Goal: Task Accomplishment & Management: Use online tool/utility

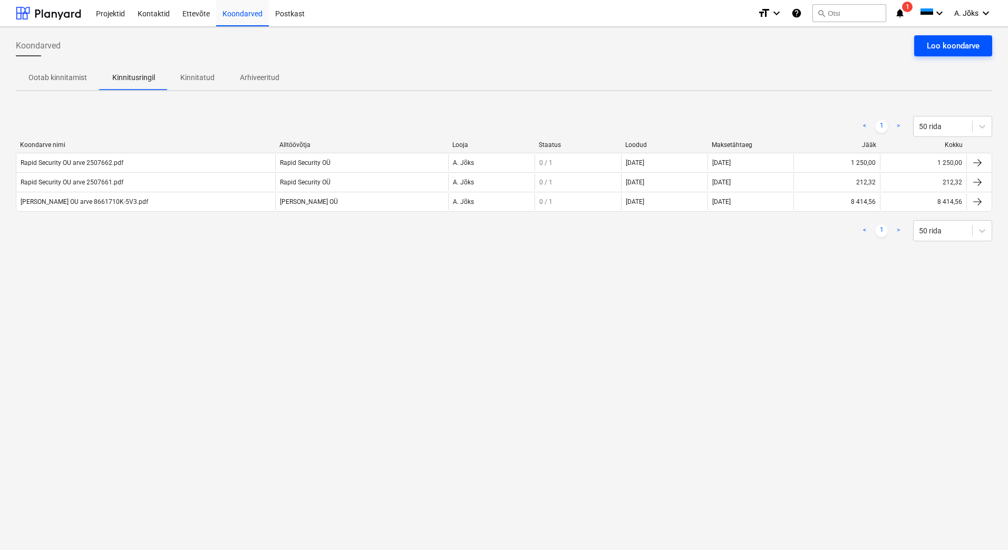
click at [948, 41] on div "Loo koondarve" at bounding box center [953, 46] width 53 height 14
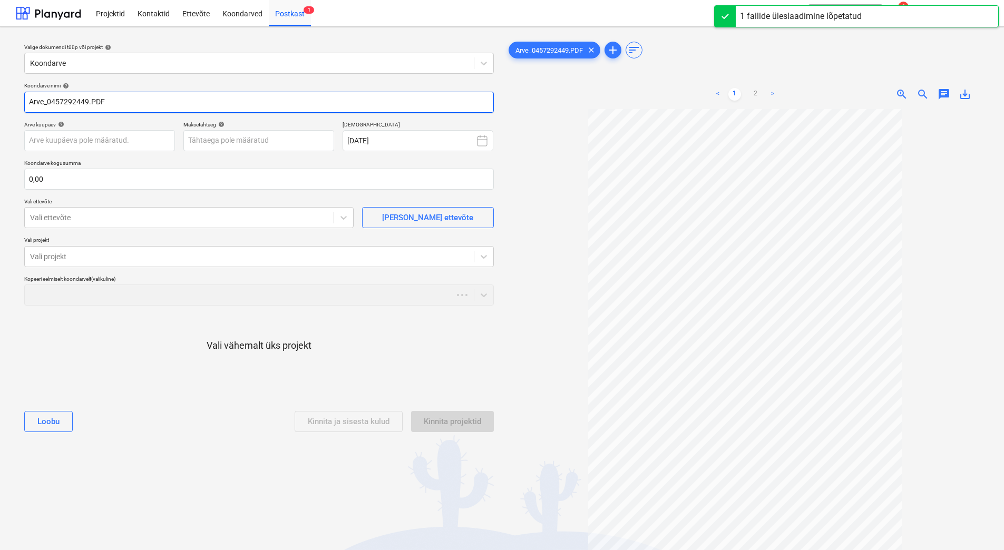
click at [54, 103] on input "Arve_0457292449.PDF" at bounding box center [259, 102] width 470 height 21
click at [50, 104] on input "Arve_0457292449.PDF" at bounding box center [259, 102] width 470 height 21
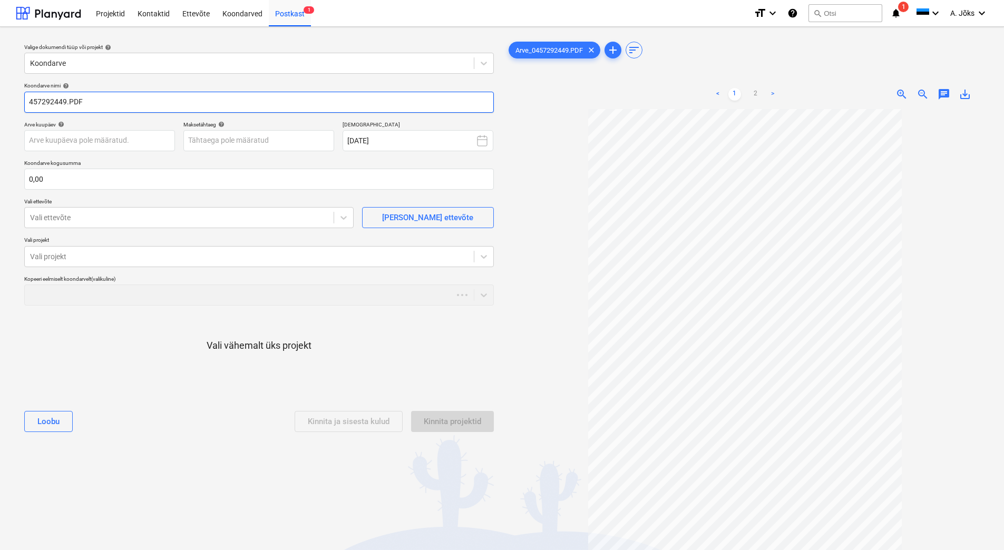
paste input "Kesko Senukai [GEOGRAPHIC_DATA]"
type input "Kesko Senukai Estonia AS arve 457292449.PDF"
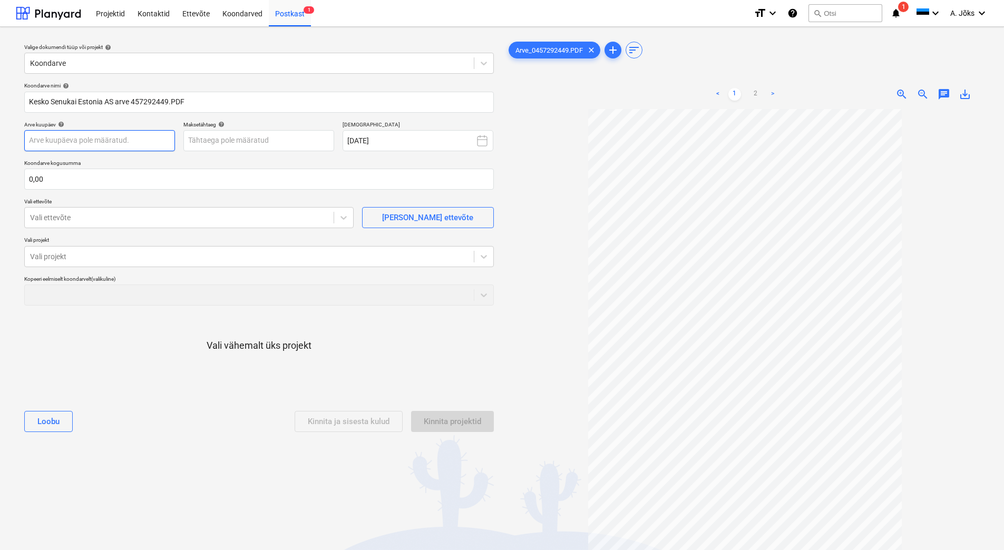
click at [75, 142] on body "Projektid Kontaktid Ettevõte Koondarved Postkast 1 format_size keyboard_arrow_d…" at bounding box center [502, 275] width 1004 height 550
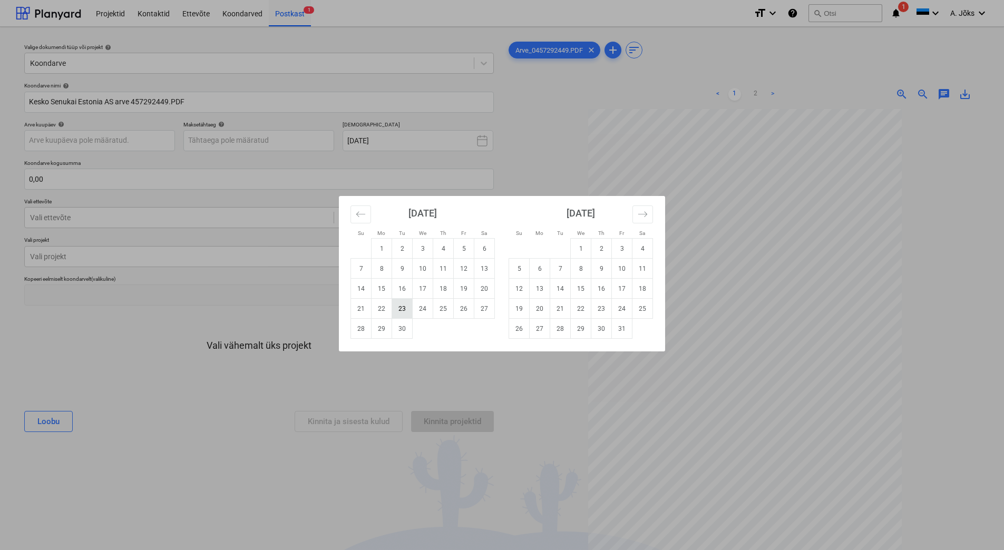
click at [404, 310] on td "23" at bounding box center [402, 309] width 21 height 20
type input "[DATE]"
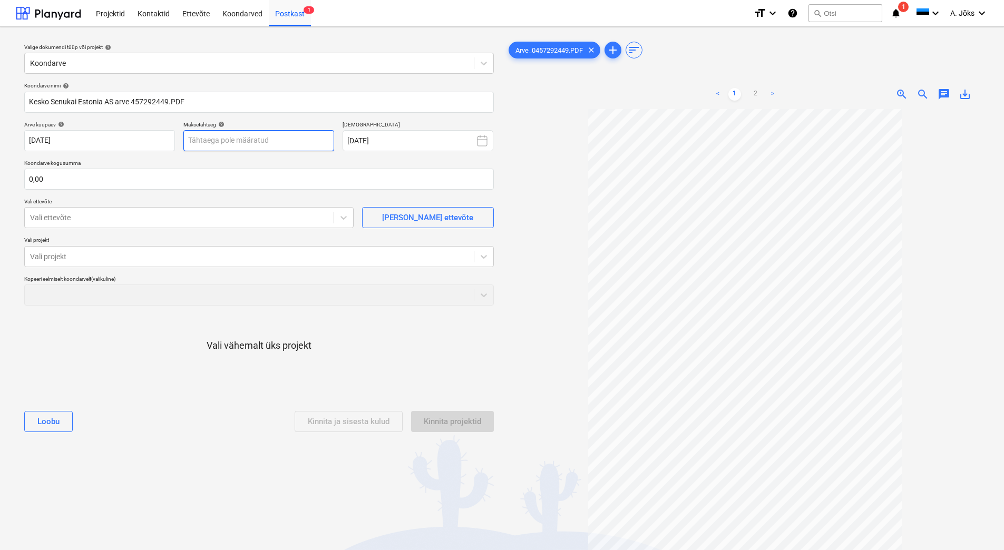
click at [207, 141] on body "Projektid Kontaktid Ettevõte Koondarved Postkast 1 format_size keyboard_arrow_d…" at bounding box center [502, 275] width 1004 height 550
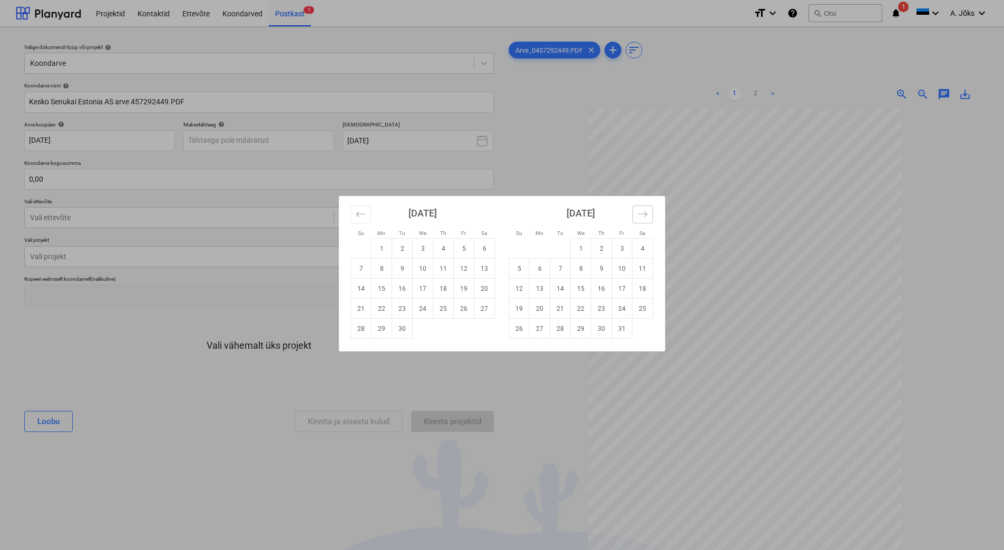
click at [643, 211] on icon "Move forward to switch to the next month." at bounding box center [643, 214] width 10 height 10
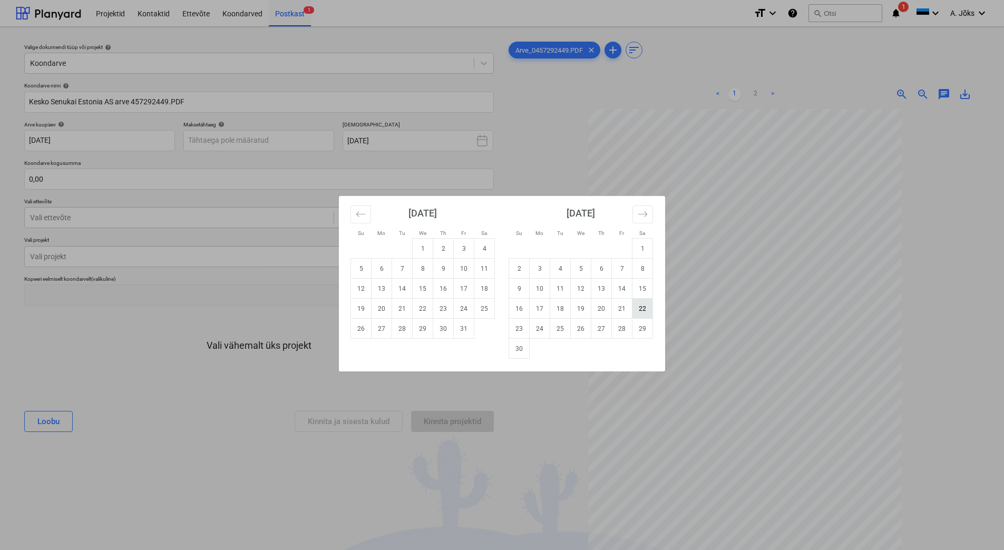
click at [643, 310] on td "22" at bounding box center [643, 309] width 21 height 20
type input "[DATE]"
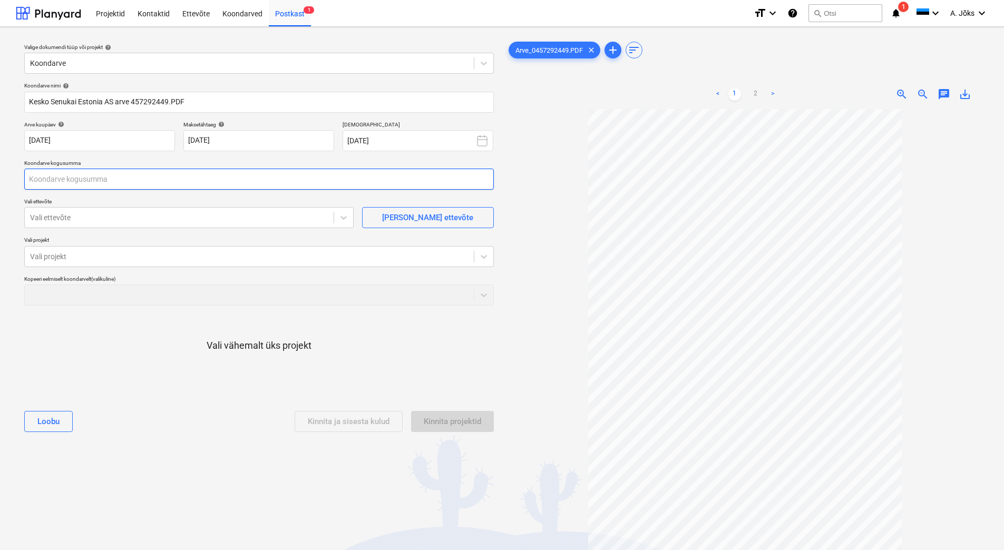
click at [203, 178] on input "text" at bounding box center [259, 179] width 470 height 21
type input "37,13"
click at [133, 219] on div at bounding box center [179, 217] width 298 height 11
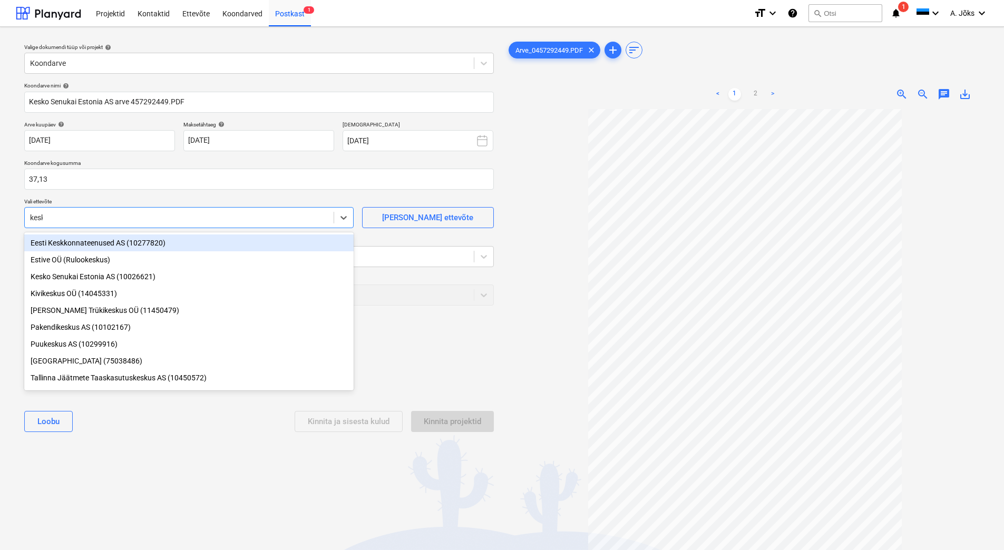
type input "kesko"
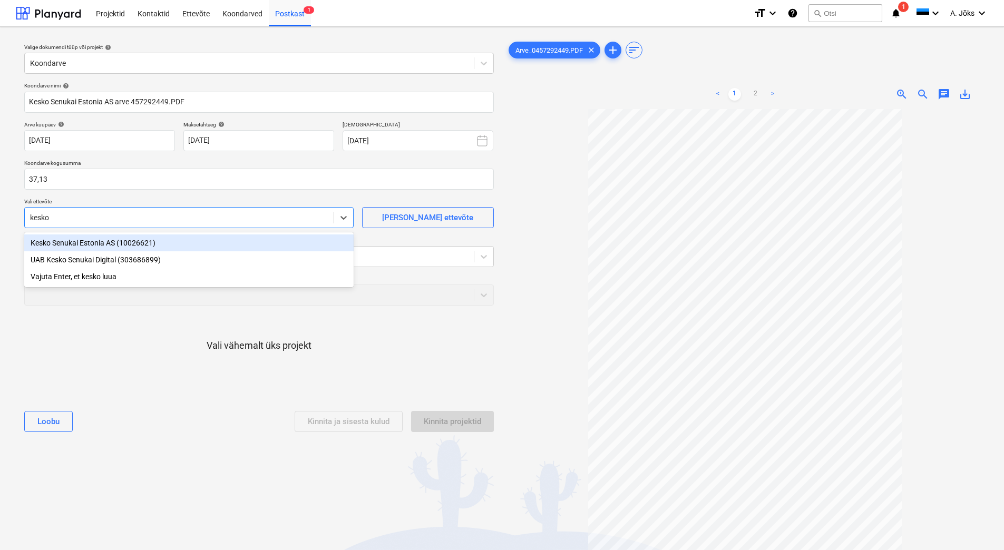
click at [120, 241] on div "Kesko Senukai Estonia AS (10026621)" at bounding box center [189, 243] width 330 height 17
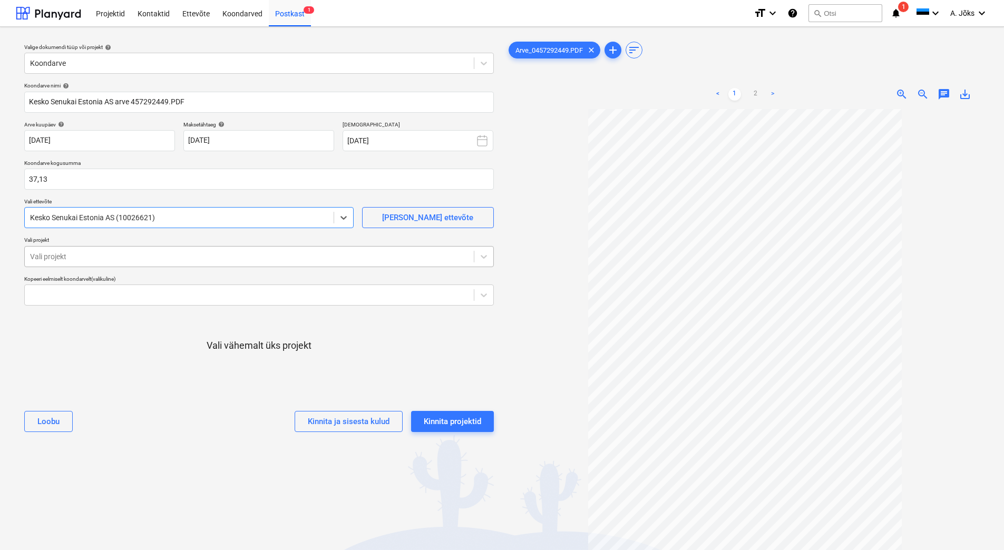
click at [114, 255] on div at bounding box center [249, 257] width 439 height 11
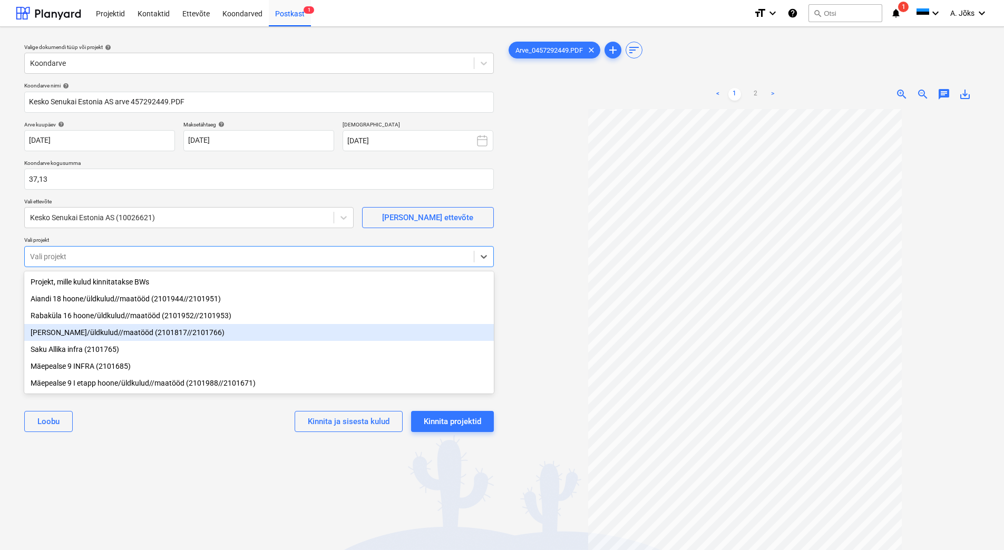
click at [112, 333] on div "[PERSON_NAME]/üldkulud//maatööd (2101817//2101766)" at bounding box center [259, 332] width 470 height 17
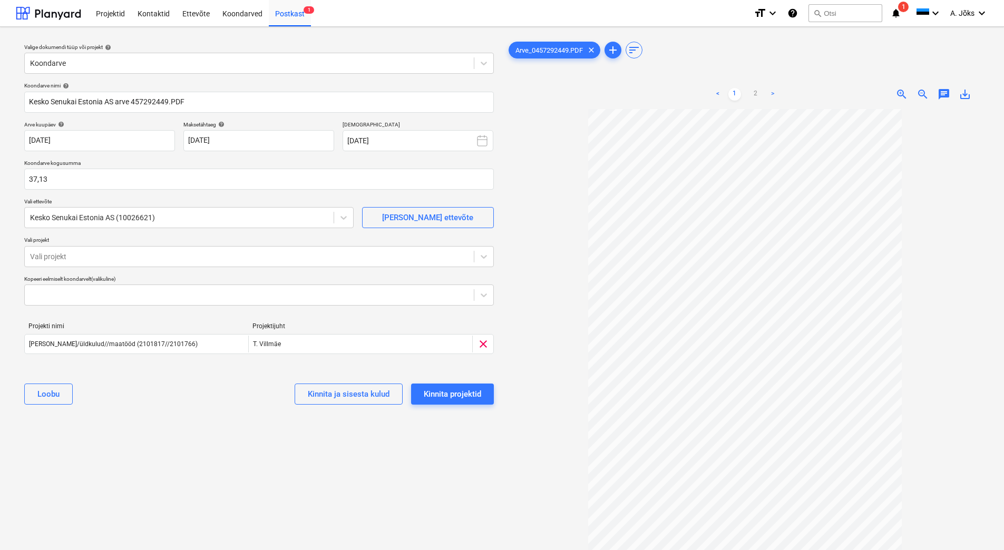
click at [134, 444] on div "Valige dokumendi tüüp või projekt help Koondarve Koondarve nimi help Kesko Senu…" at bounding box center [259, 334] width 487 height 599
click at [471, 399] on div "Kinnita projektid" at bounding box center [452, 395] width 57 height 14
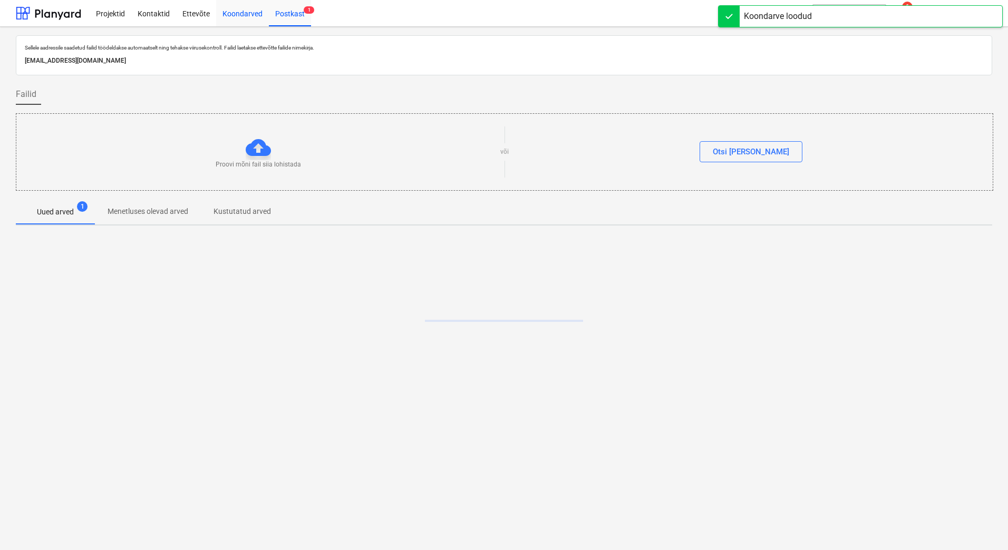
click at [235, 13] on div "Koondarved" at bounding box center [242, 12] width 53 height 27
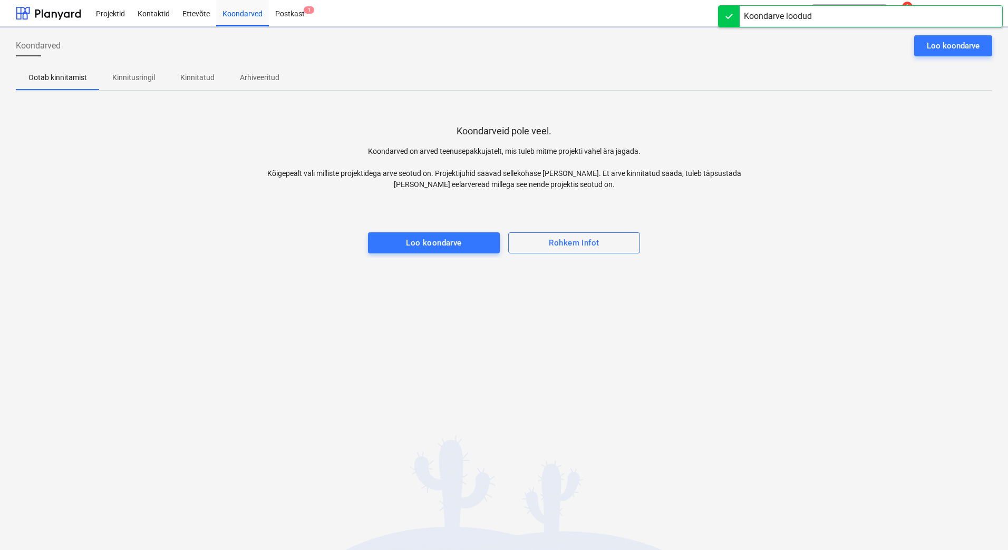
click at [141, 73] on p "Kinnitusringil" at bounding box center [133, 77] width 43 height 11
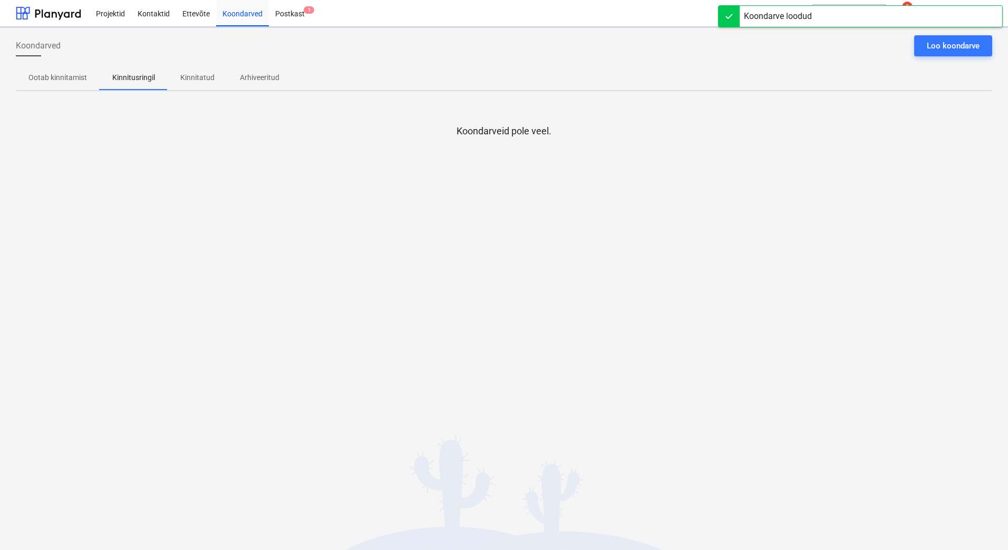
click at [146, 204] on div "Koondarveid pole veel." at bounding box center [504, 179] width 977 height 158
